Goal: Task Accomplishment & Management: Use online tool/utility

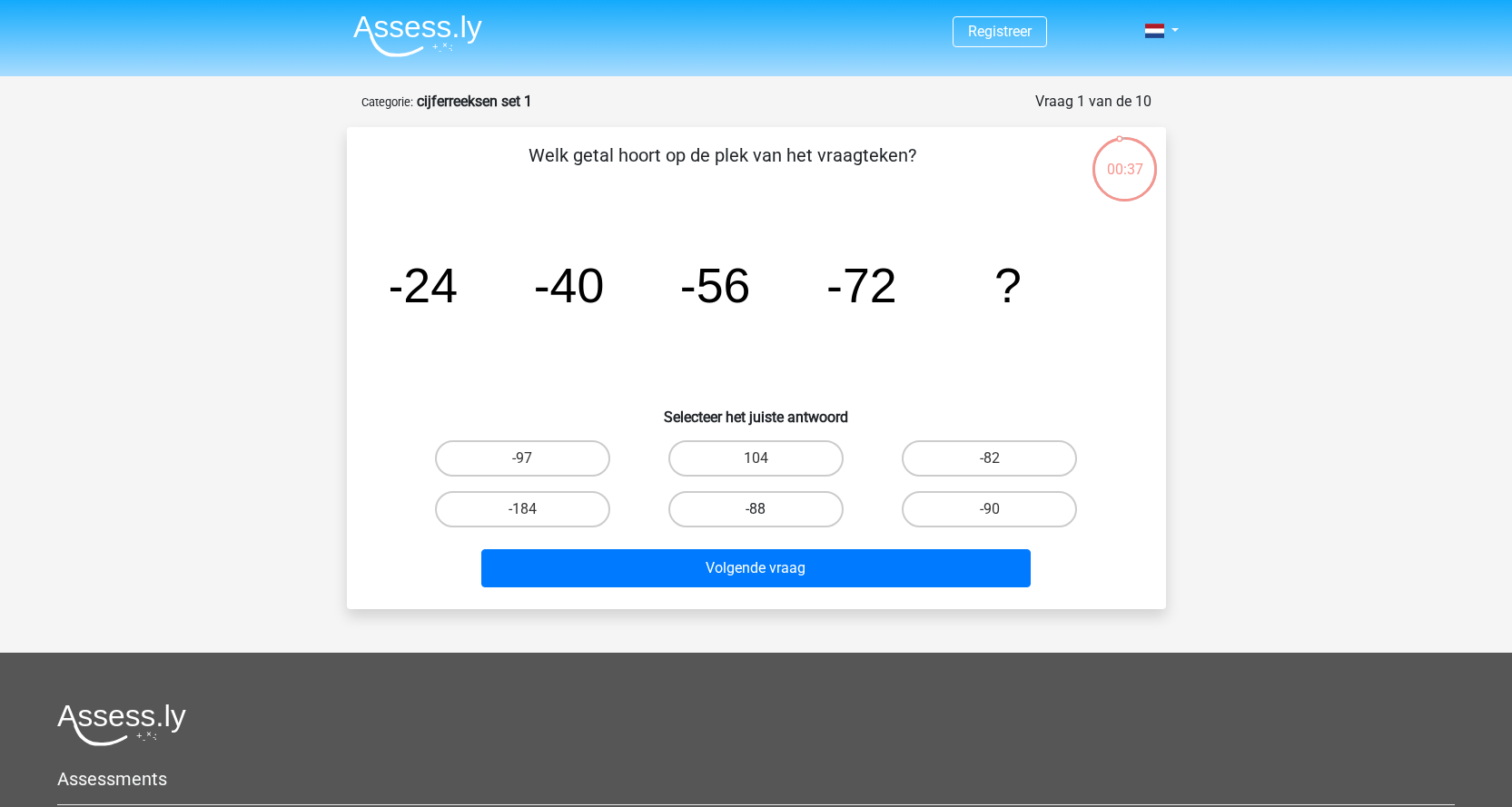
click at [773, 514] on label "-88" at bounding box center [755, 509] width 175 height 37
click at [767, 514] on input "-88" at bounding box center [761, 515] width 12 height 12
radio input "true"
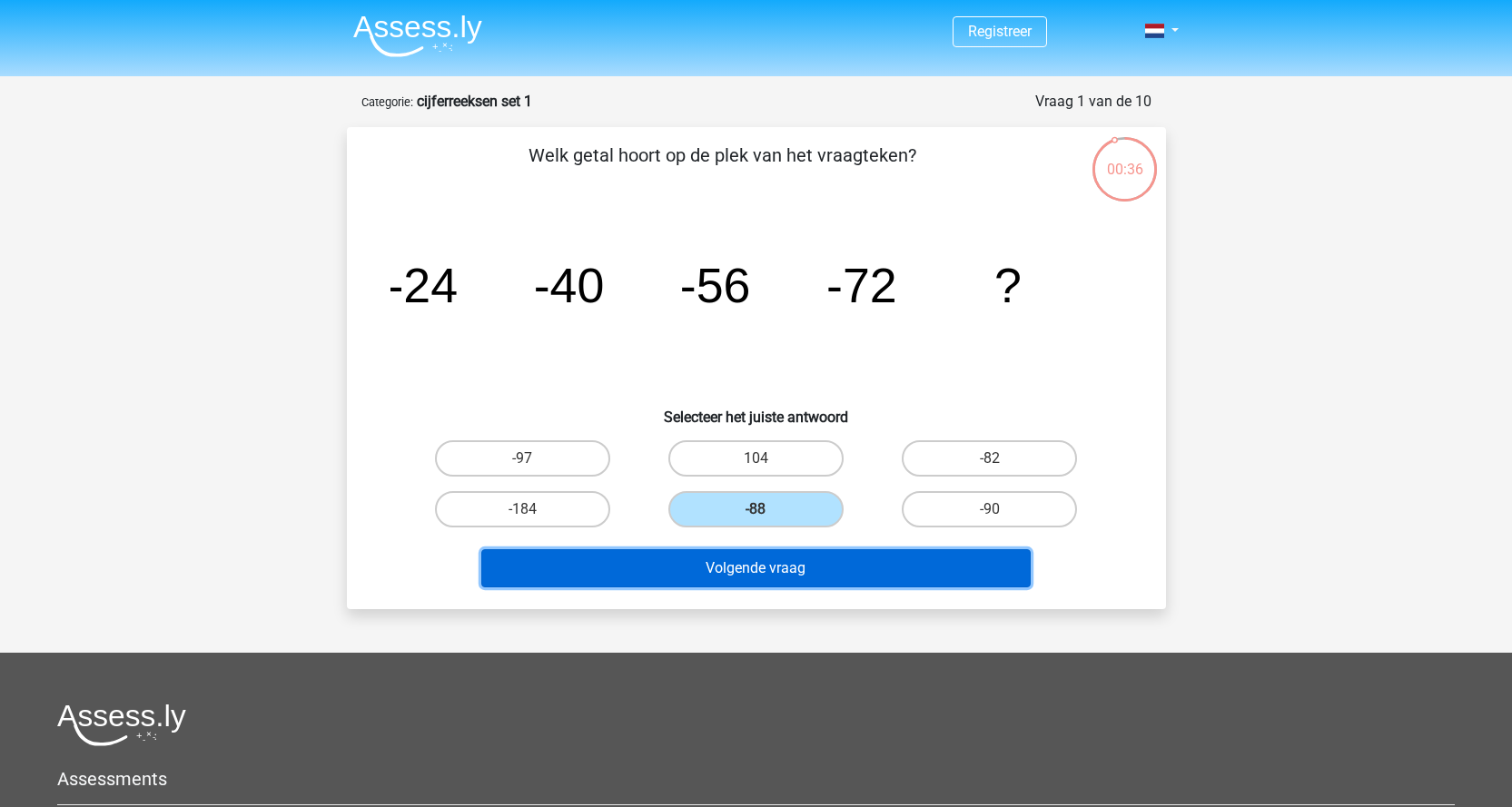
click at [791, 578] on button "Volgende vraag" at bounding box center [755, 568] width 549 height 38
click at [763, 565] on button "Volgende vraag" at bounding box center [755, 568] width 549 height 38
click at [763, 563] on button "Volgende vraag" at bounding box center [755, 568] width 549 height 38
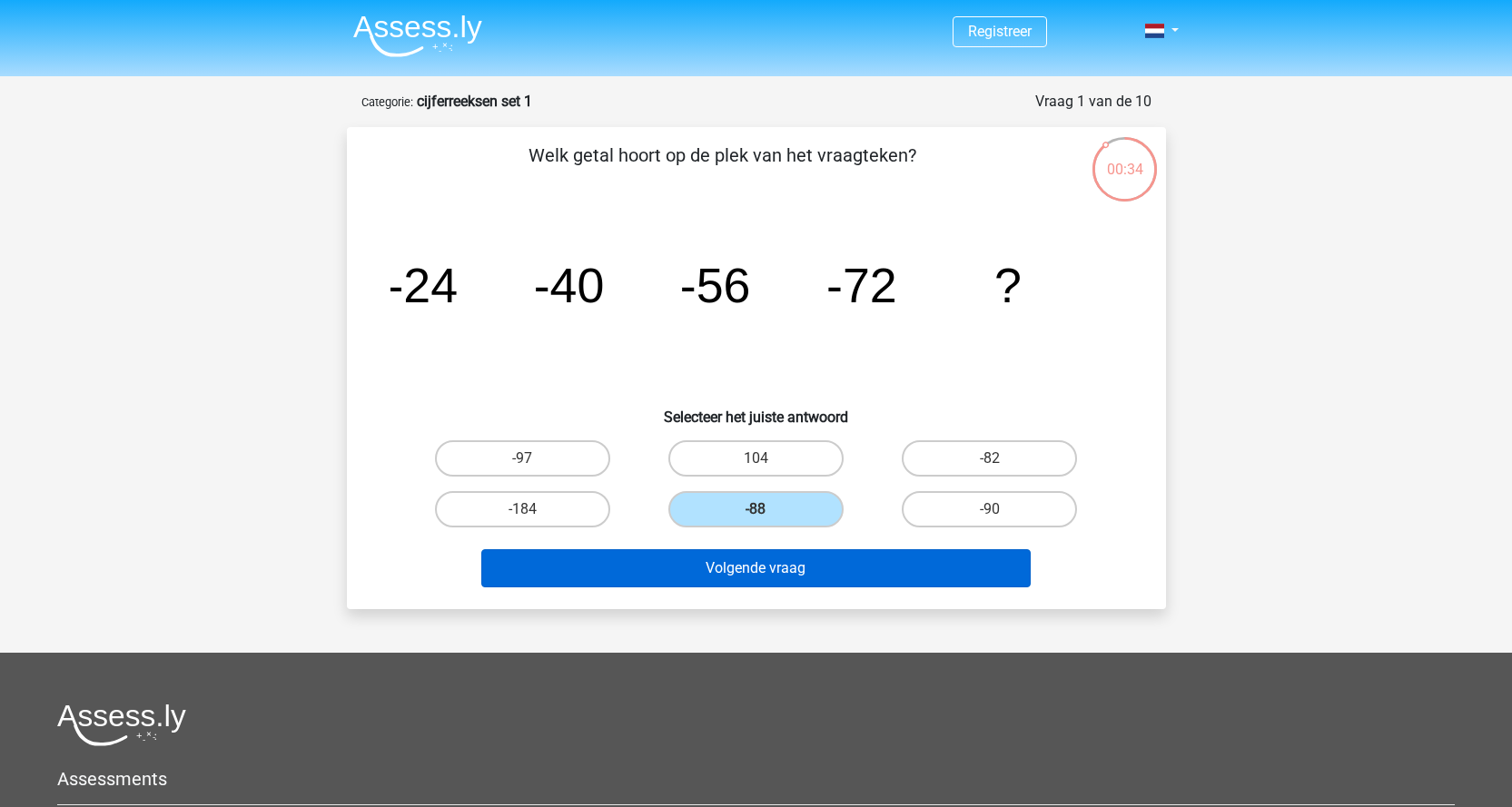
click at [763, 563] on button "Volgende vraag" at bounding box center [755, 568] width 549 height 38
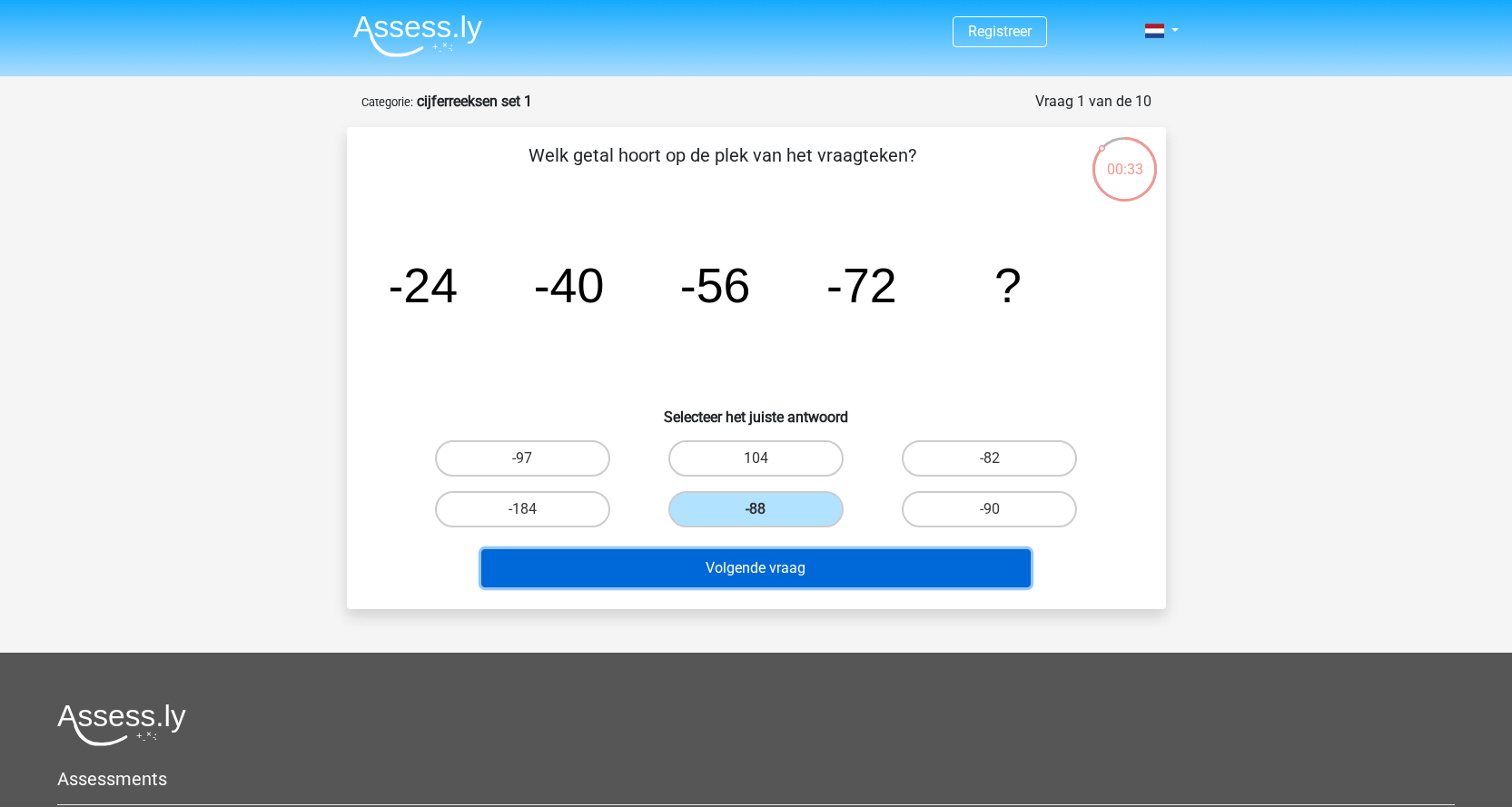
click at [763, 563] on button "Volgende vraag" at bounding box center [755, 568] width 549 height 38
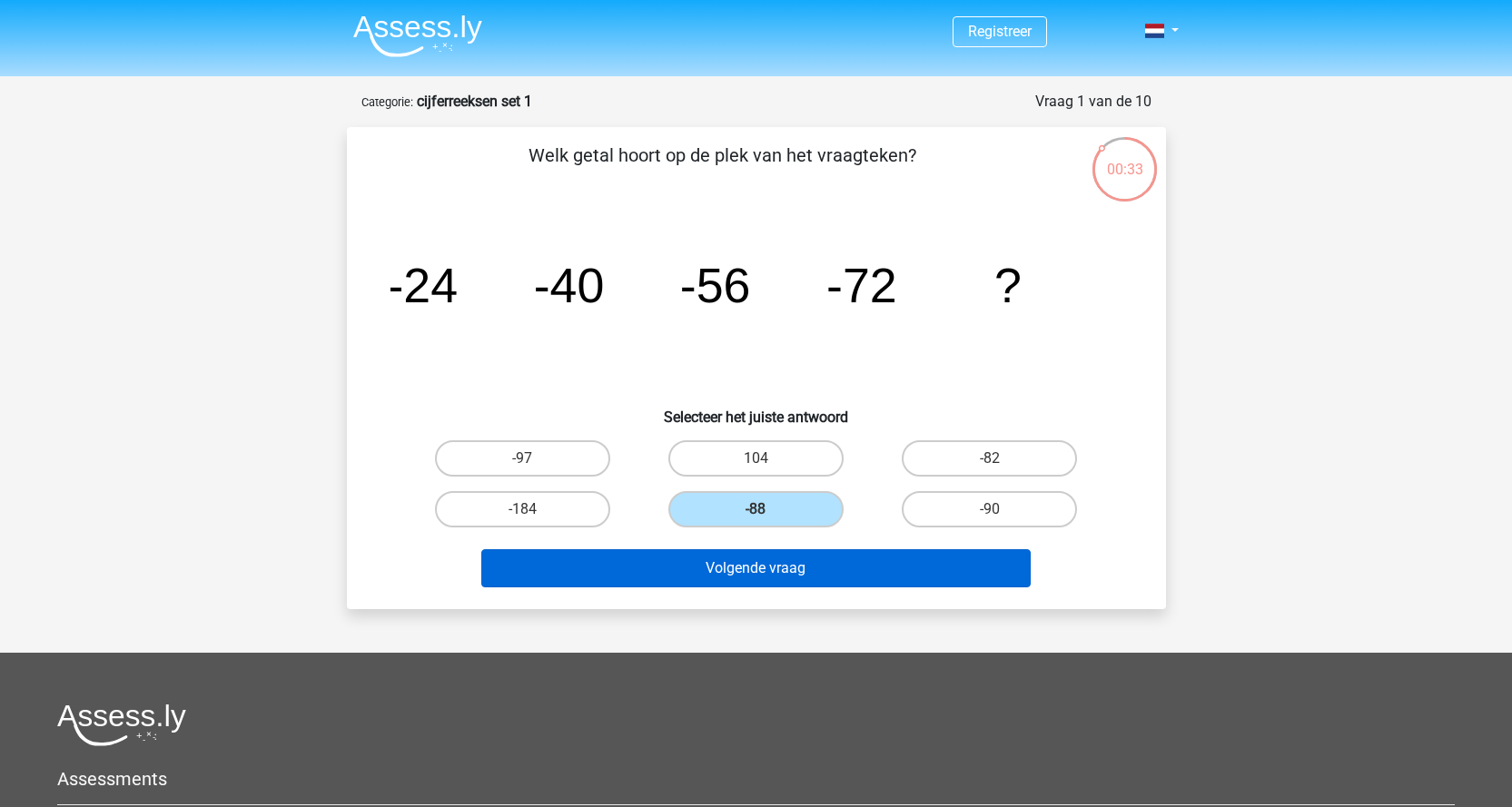
click at [763, 563] on button "Volgende vraag" at bounding box center [755, 568] width 549 height 38
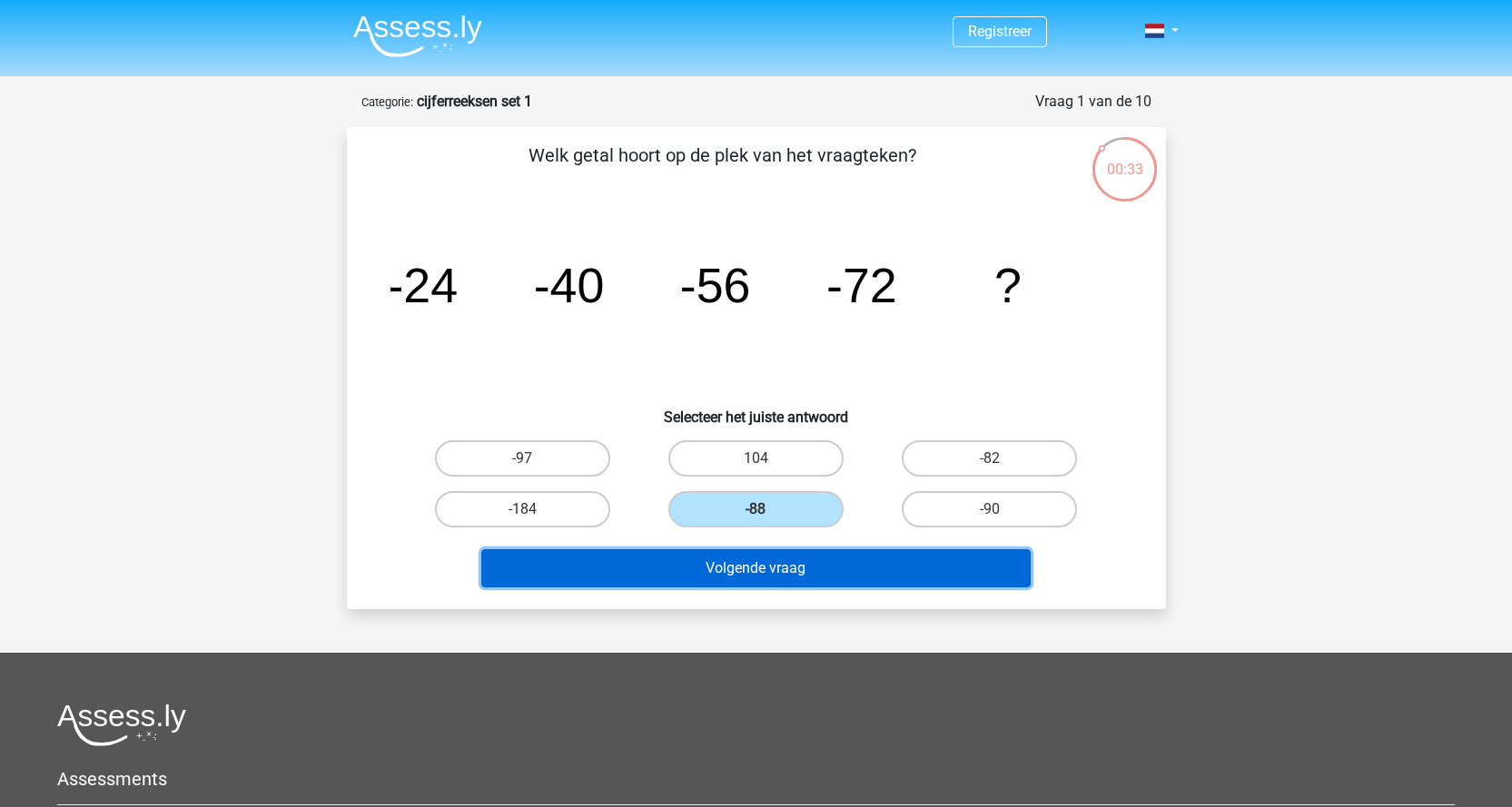
click at [763, 563] on button "Volgende vraag" at bounding box center [755, 568] width 549 height 38
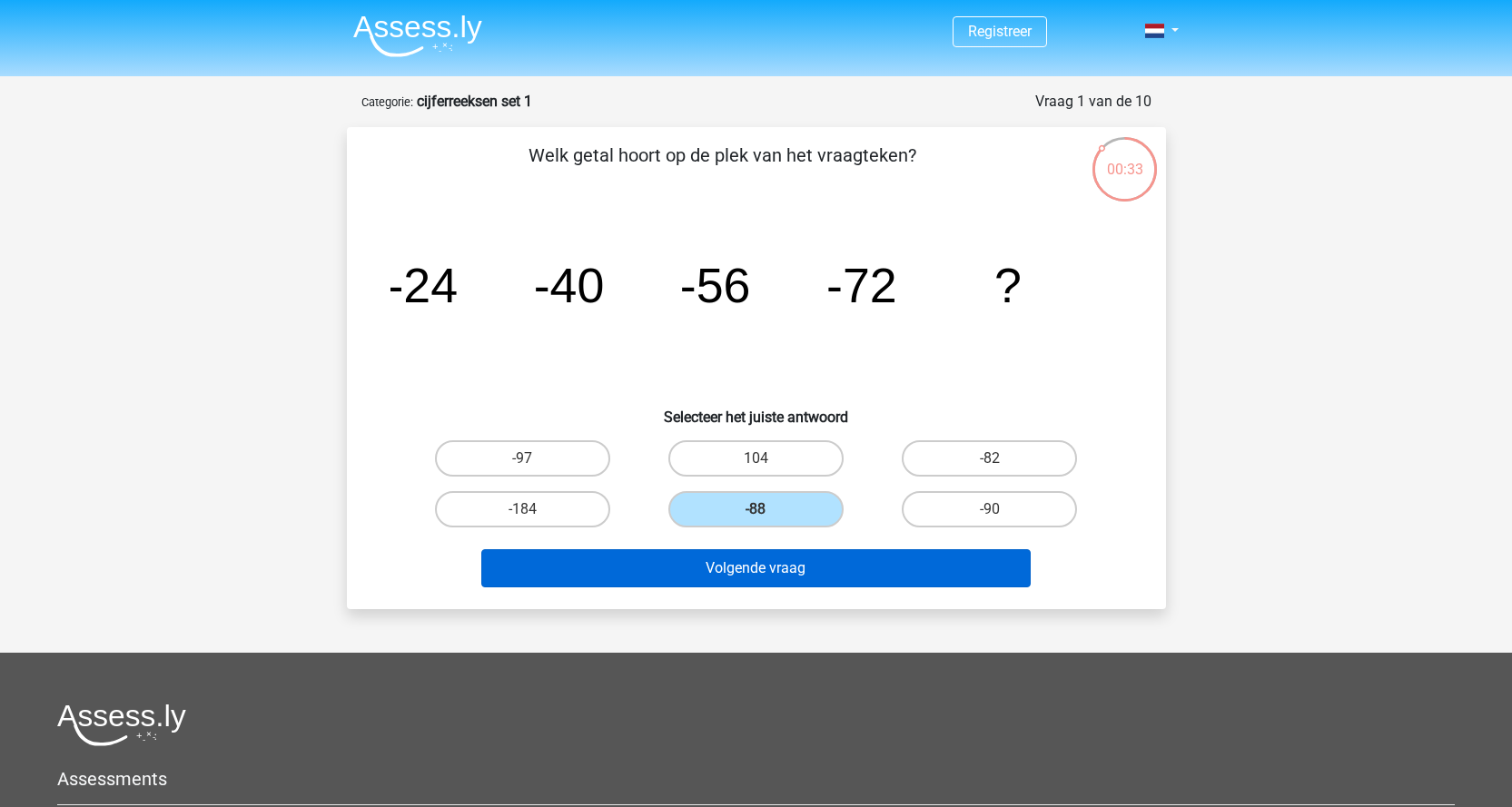
click at [763, 563] on button "Volgende vraag" at bounding box center [755, 568] width 549 height 38
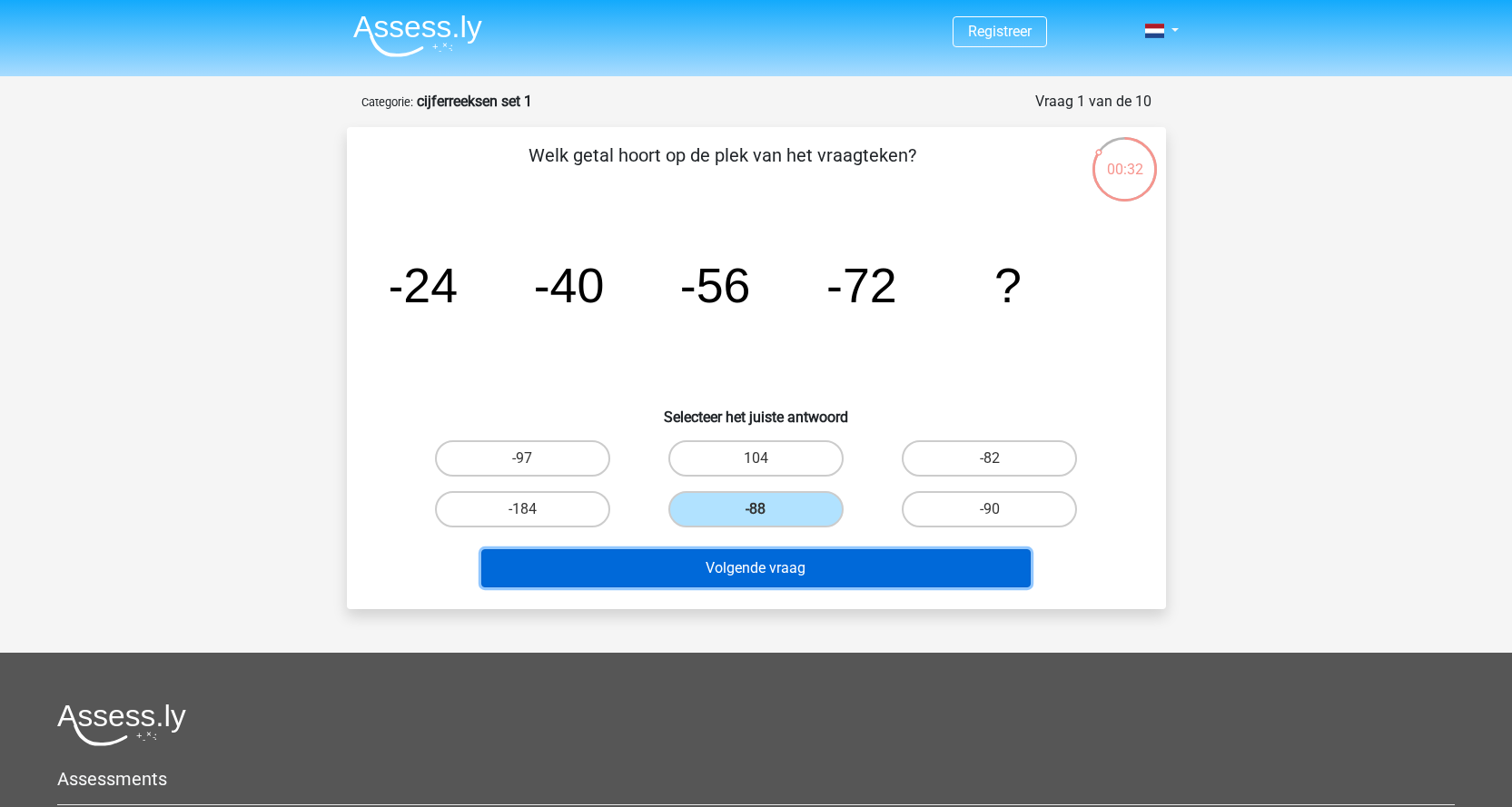
click at [763, 563] on button "Volgende vraag" at bounding box center [755, 568] width 549 height 38
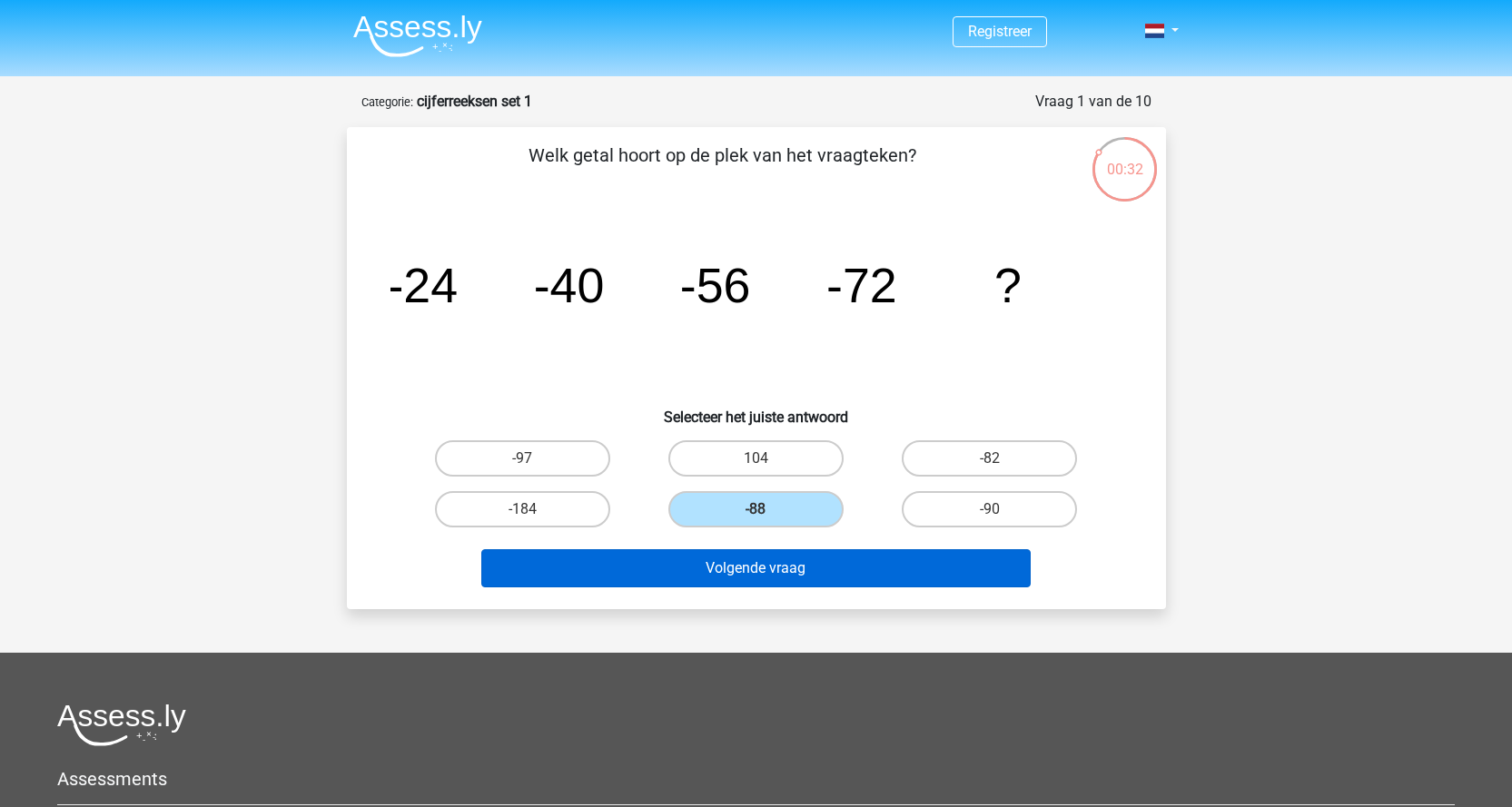
click at [763, 563] on button "Volgende vraag" at bounding box center [755, 568] width 549 height 38
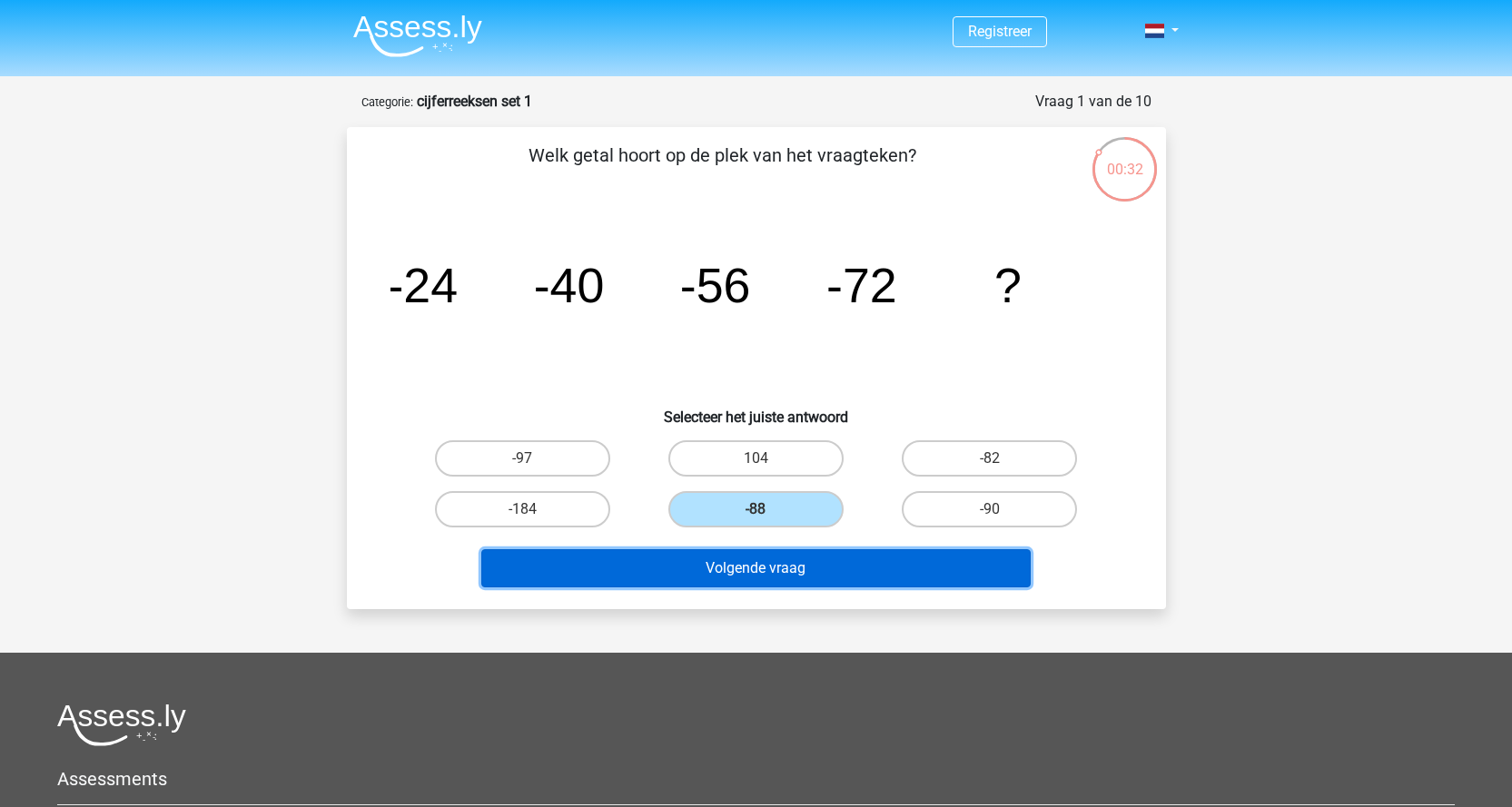
click at [762, 563] on button "Volgende vraag" at bounding box center [755, 568] width 549 height 38
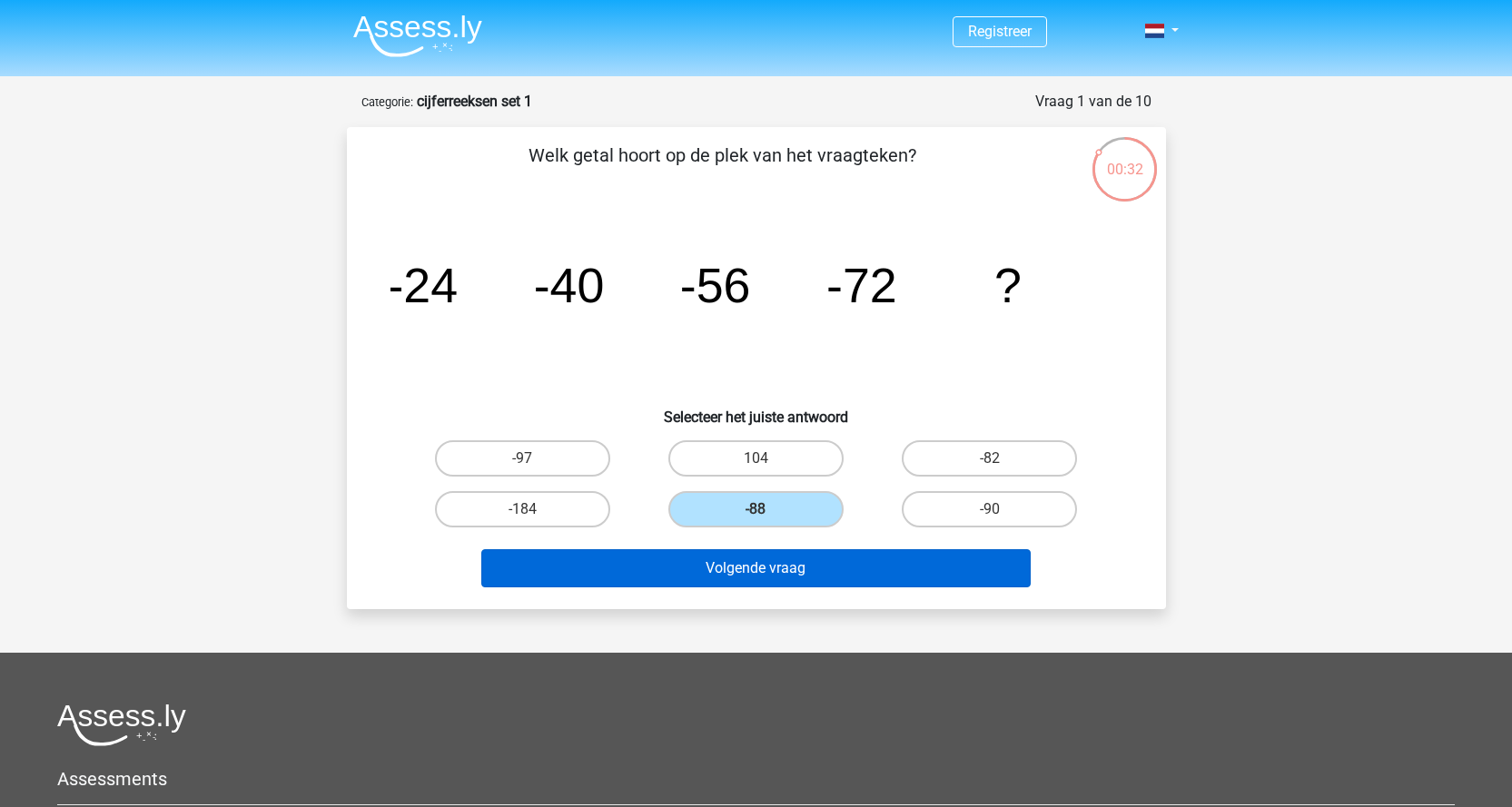
click at [762, 563] on button "Volgende vraag" at bounding box center [755, 568] width 549 height 38
